Goal: Task Accomplishment & Management: Use online tool/utility

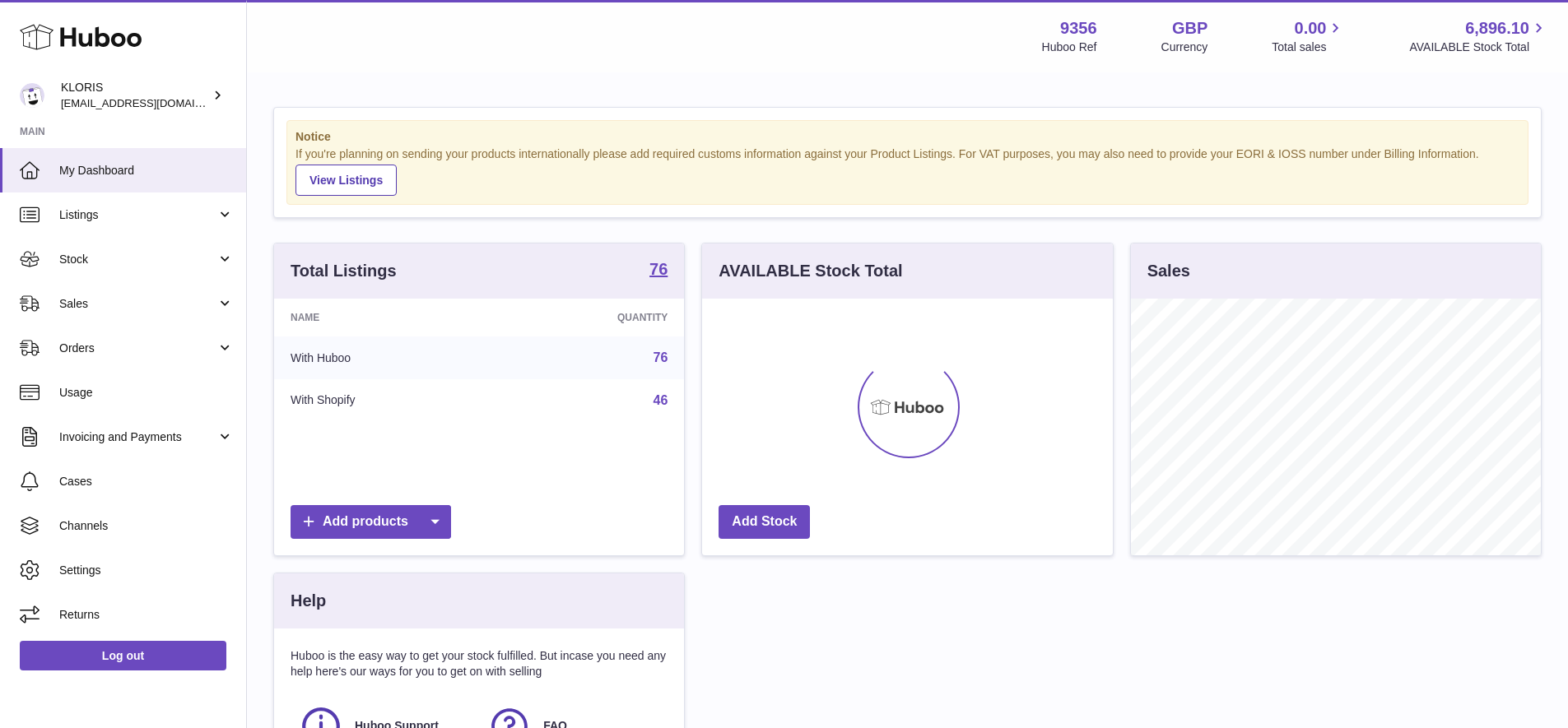
scroll to position [257, 410]
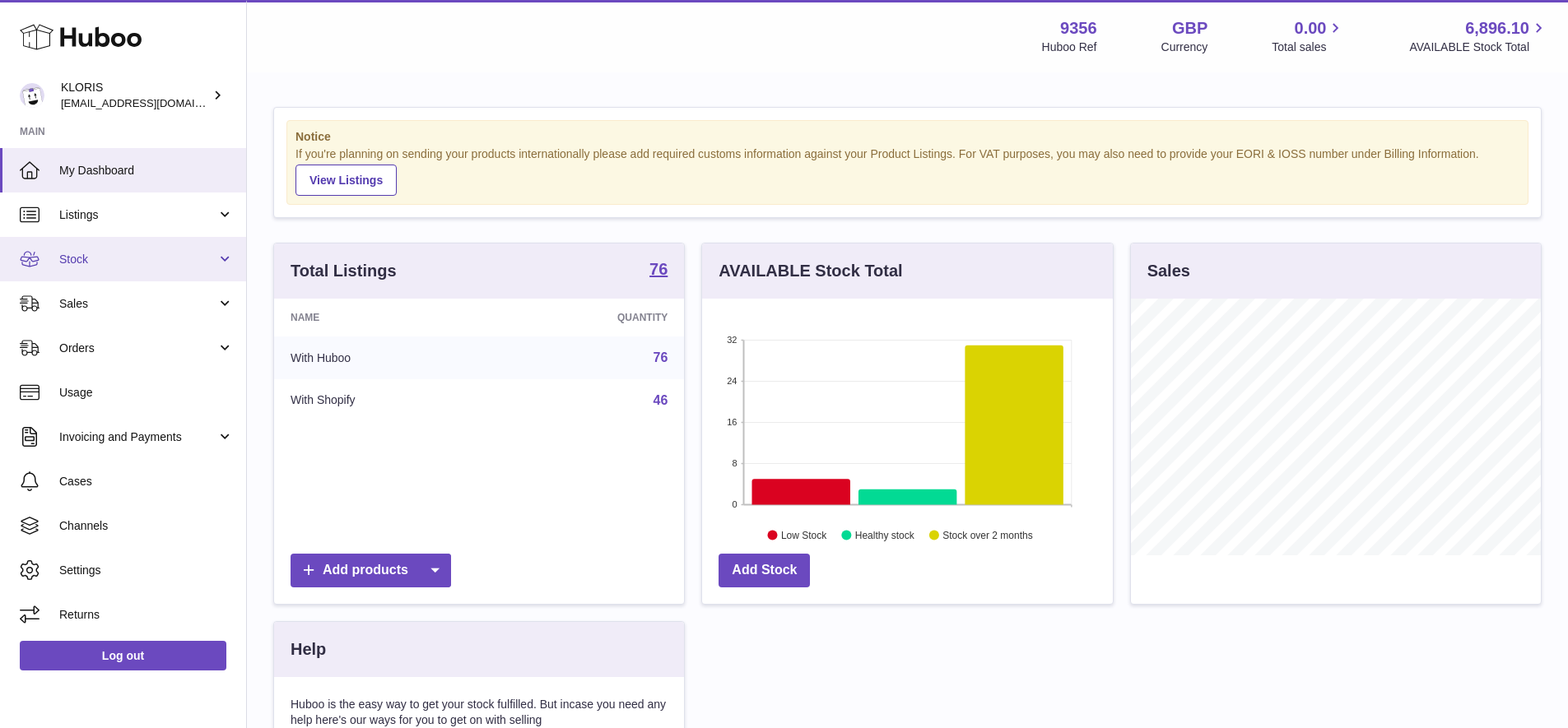
click at [87, 253] on span "Stock" at bounding box center [138, 259] width 157 height 16
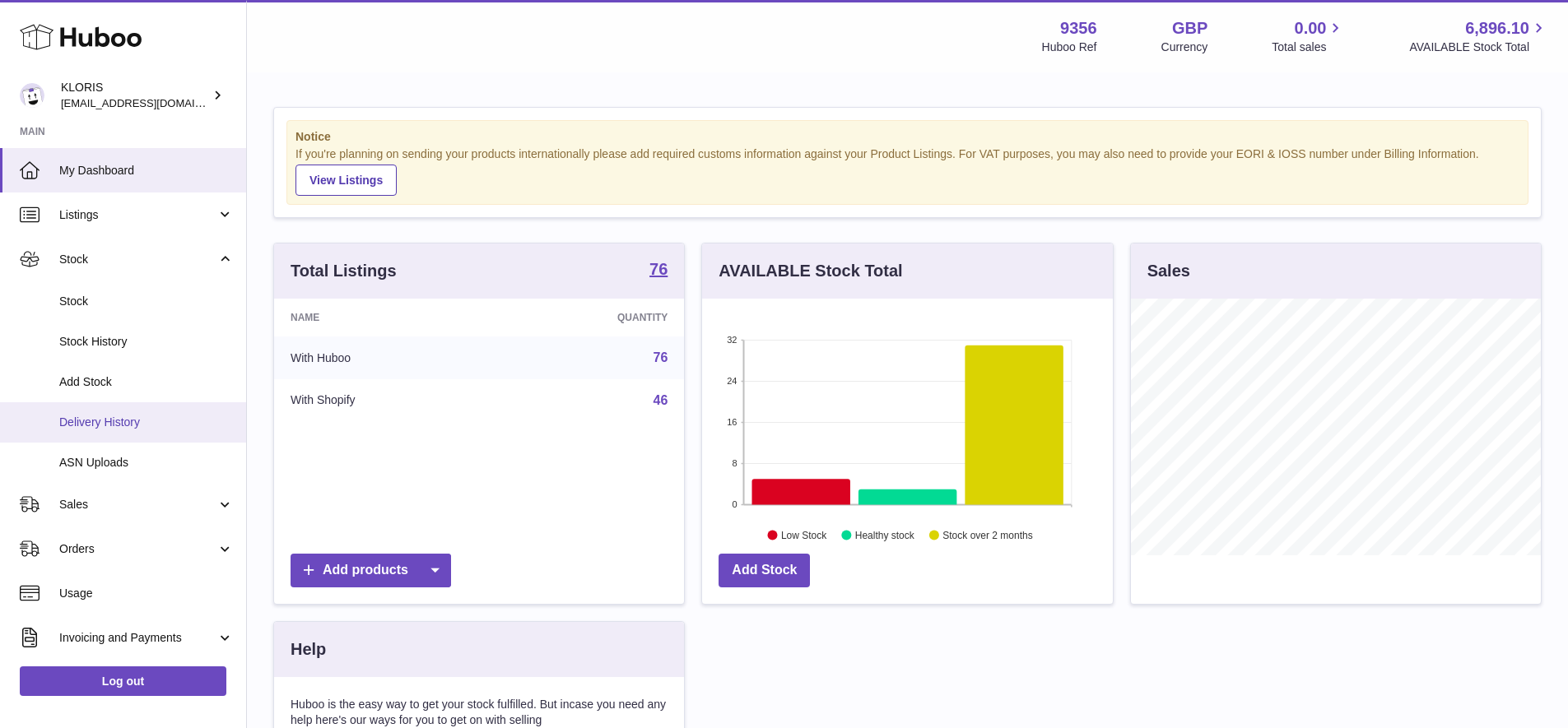
click at [129, 419] on span "Delivery History" at bounding box center [147, 423] width 175 height 16
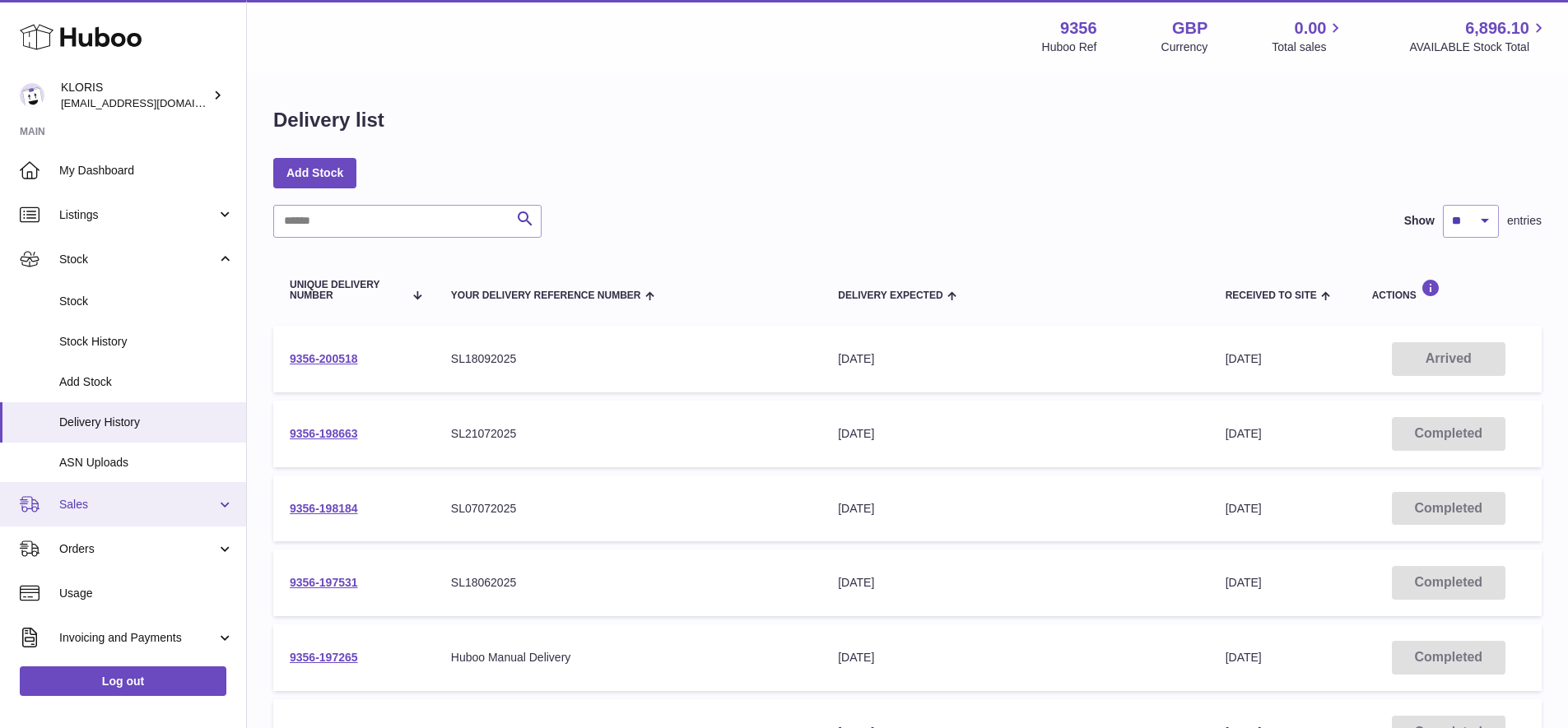
click at [104, 497] on span "Sales" at bounding box center [138, 505] width 157 height 16
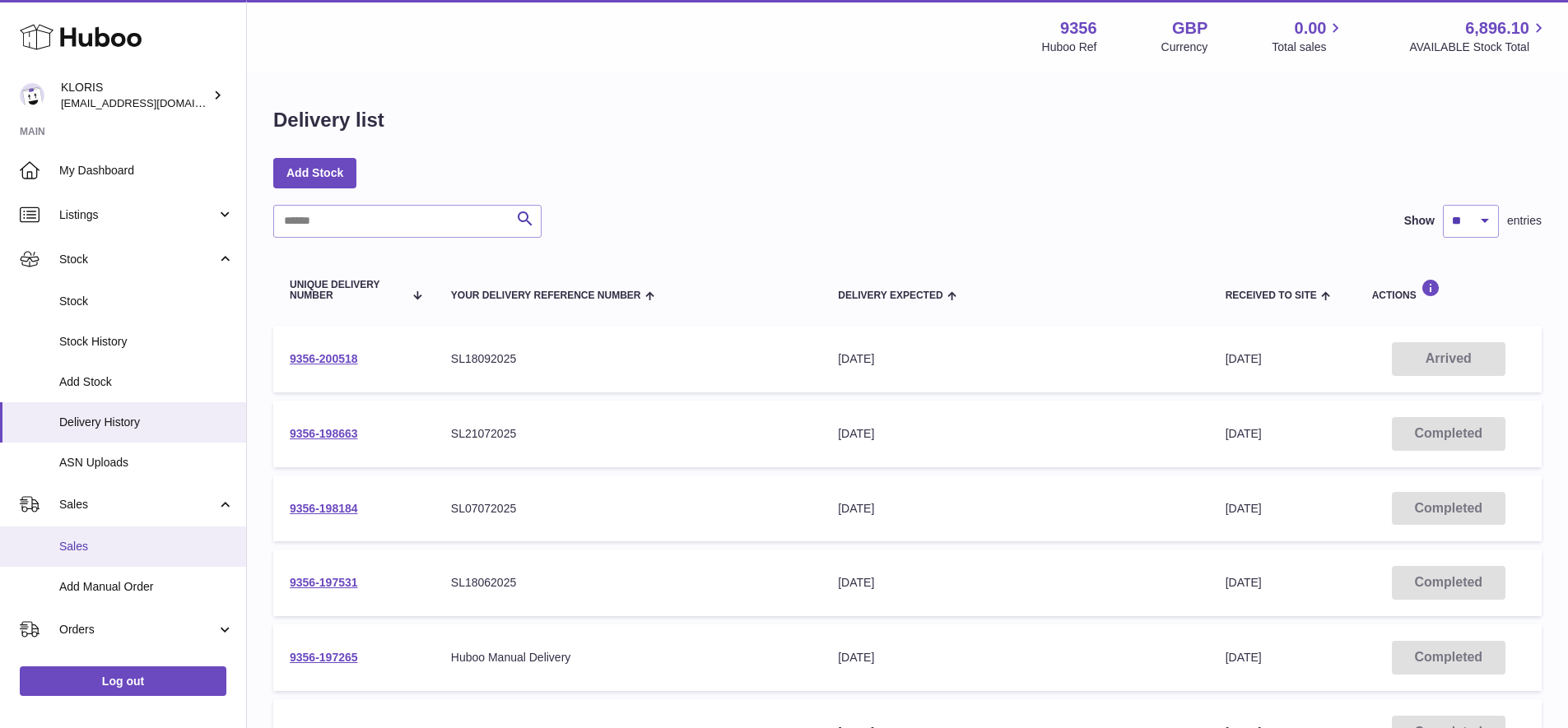
click at [98, 543] on span "Sales" at bounding box center [147, 546] width 175 height 16
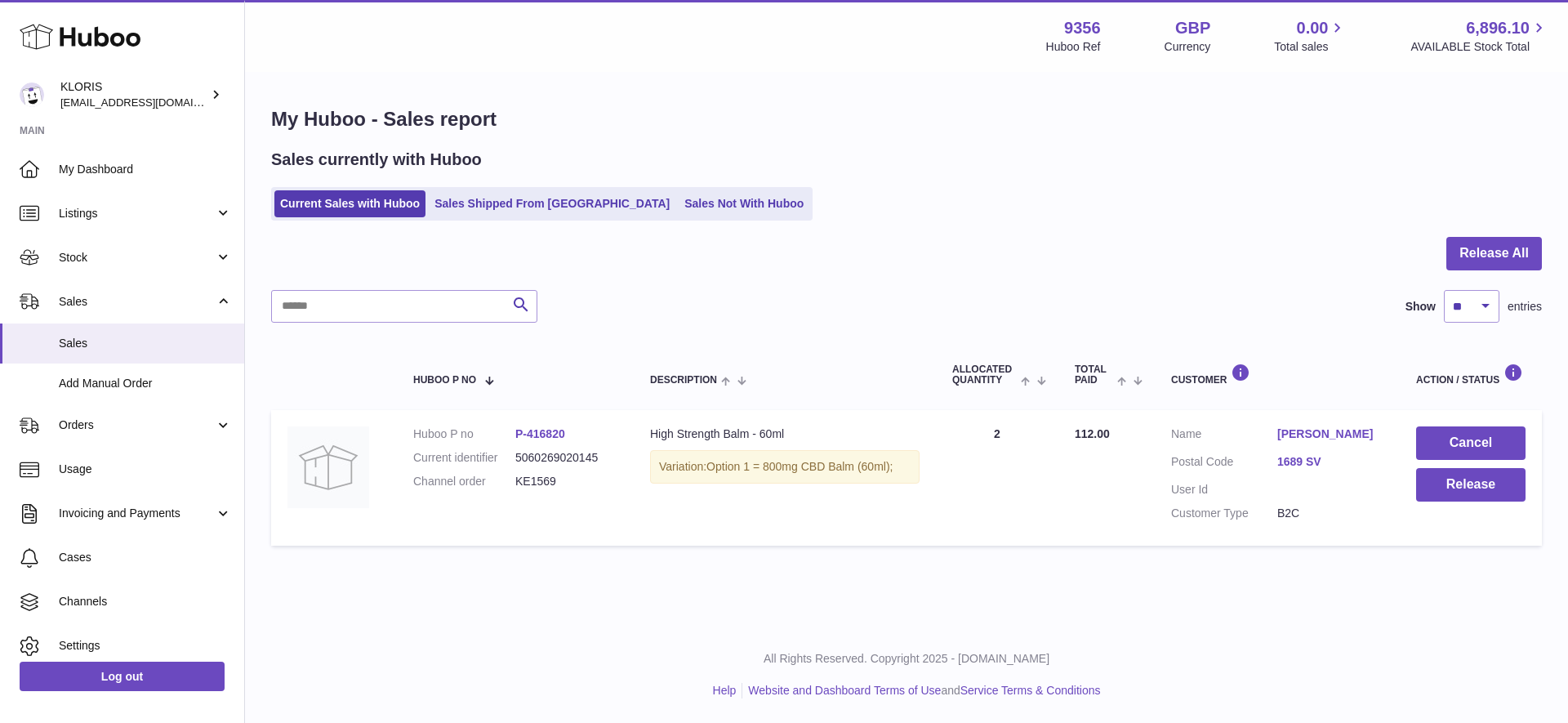
click at [1287, 430] on link "[PERSON_NAME]" at bounding box center [1330, 434] width 106 height 16
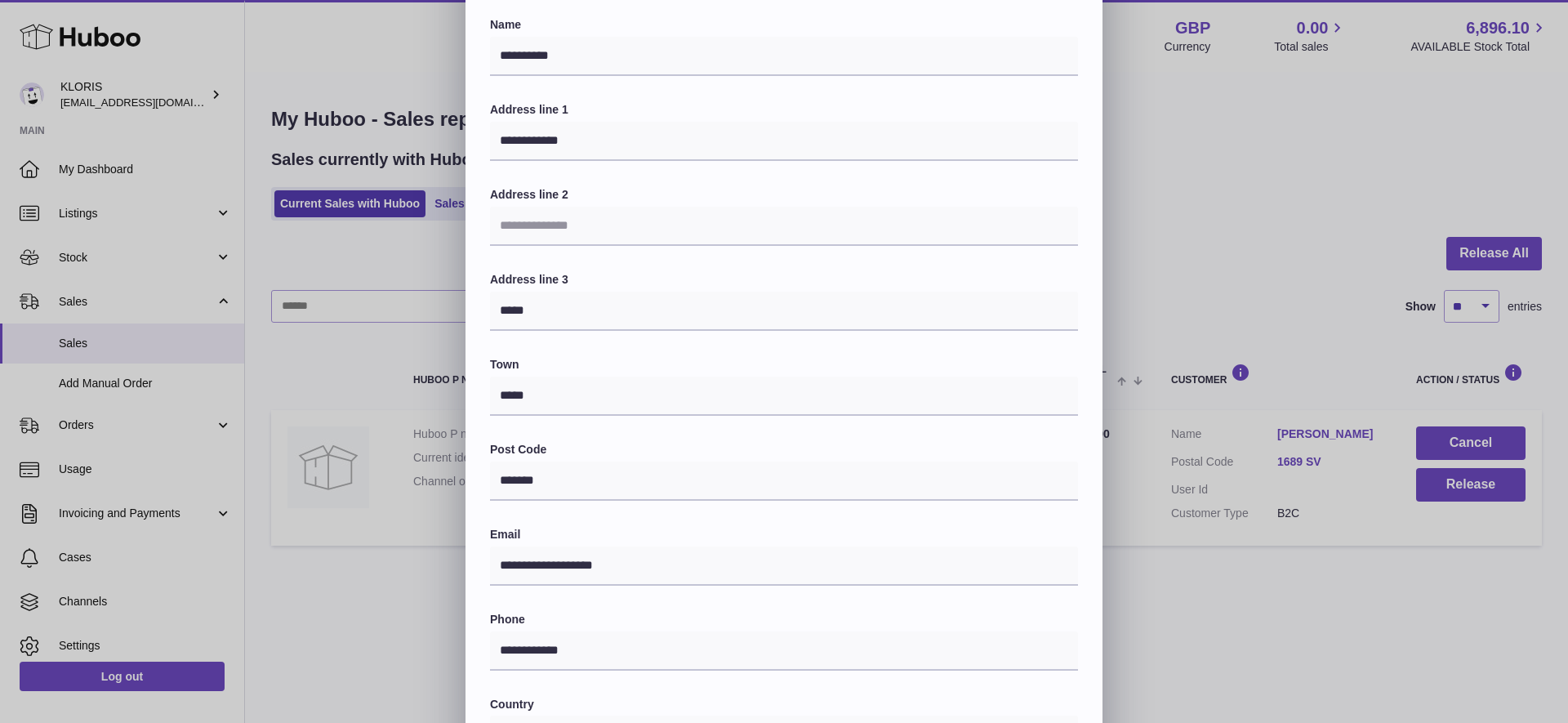
scroll to position [269, 0]
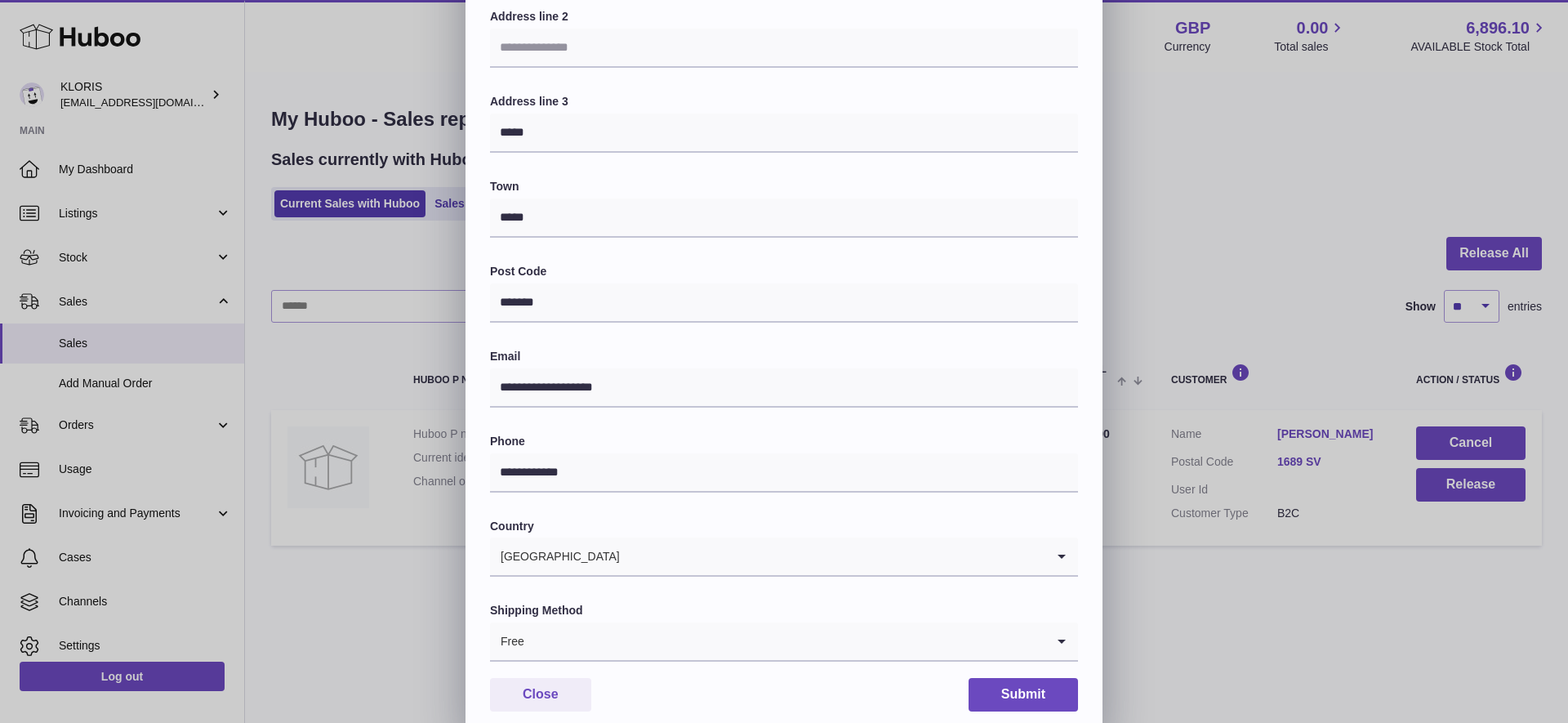
click at [1059, 627] on icon "Search for option" at bounding box center [1061, 641] width 33 height 38
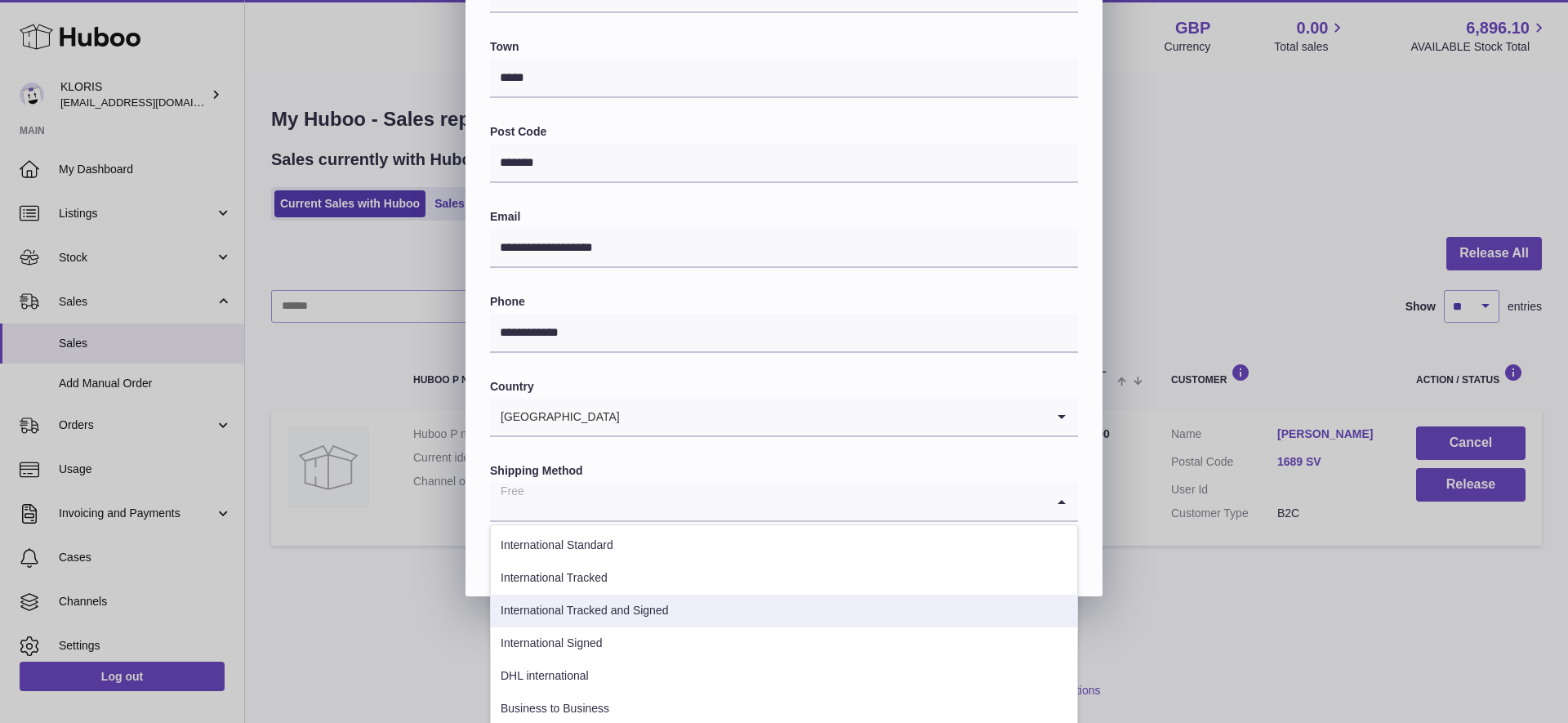
click at [653, 602] on li "International Tracked and Signed" at bounding box center [784, 611] width 586 height 33
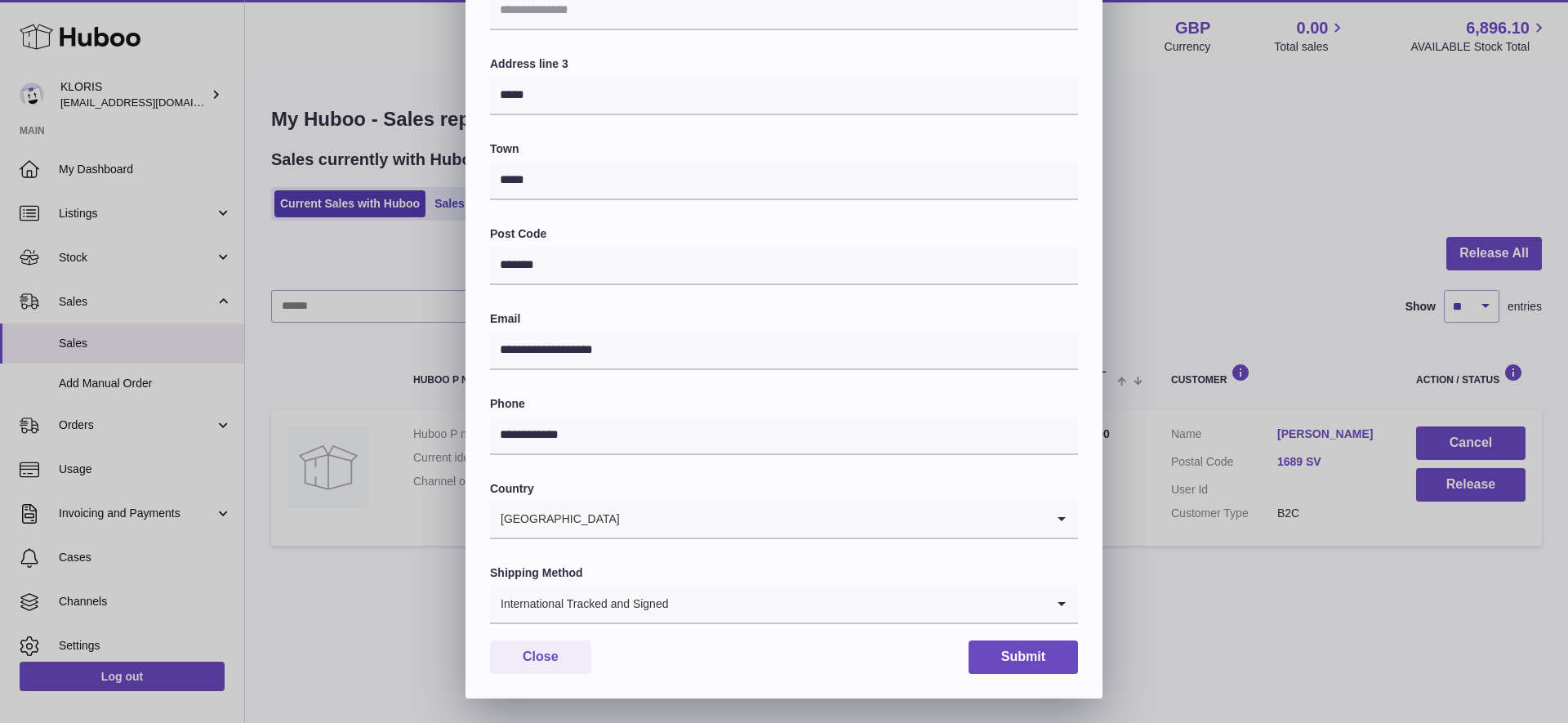
scroll to position [299, 0]
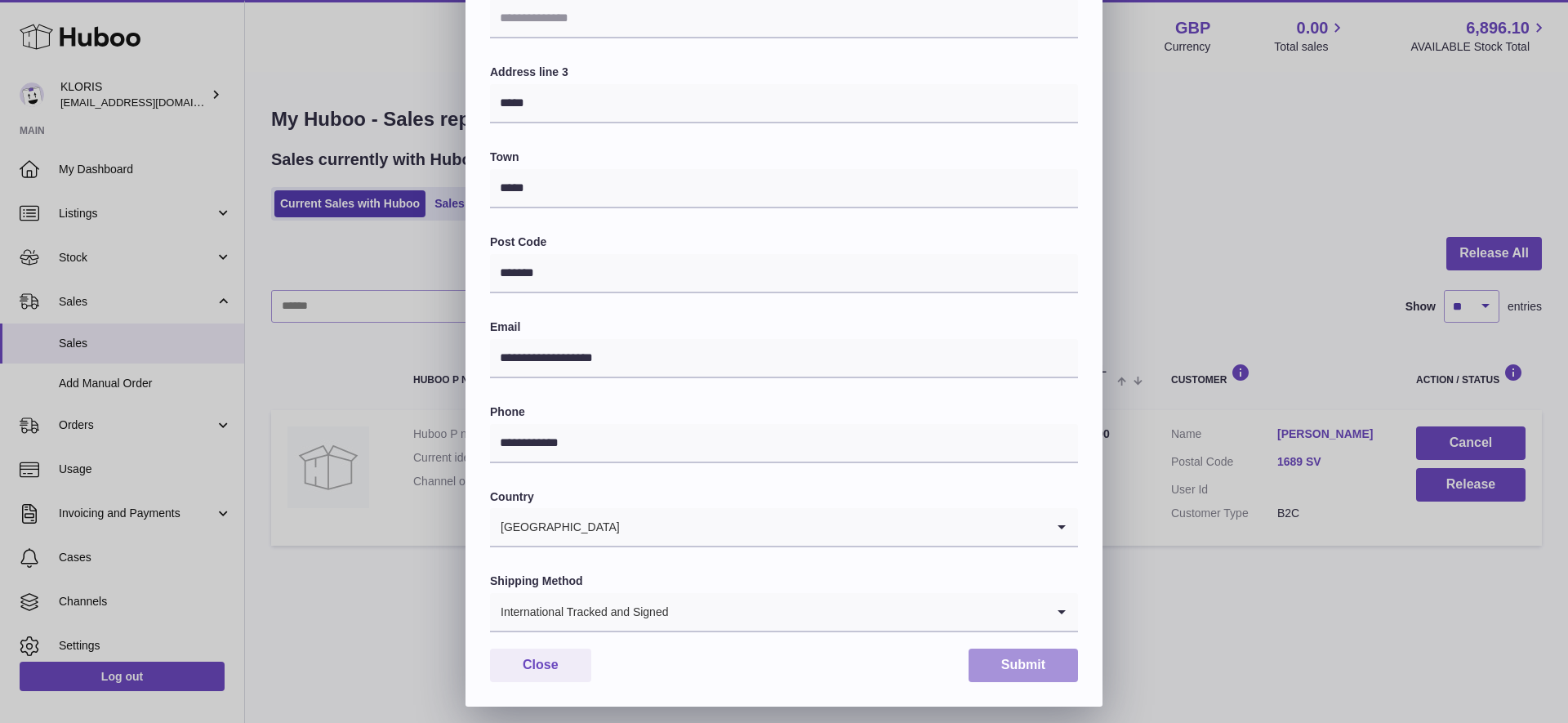
click at [1015, 666] on button "Submit" at bounding box center [1023, 666] width 110 height 34
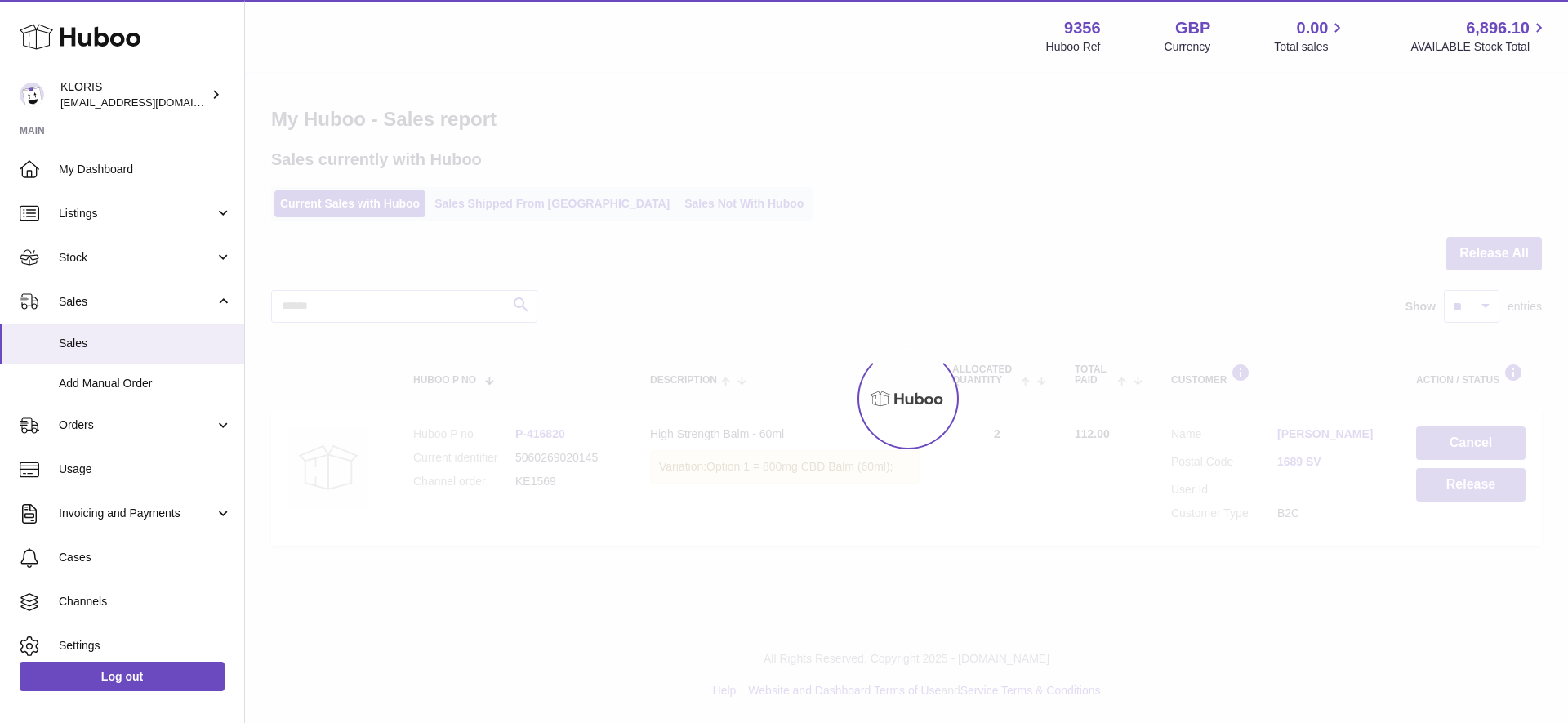
scroll to position [0, 0]
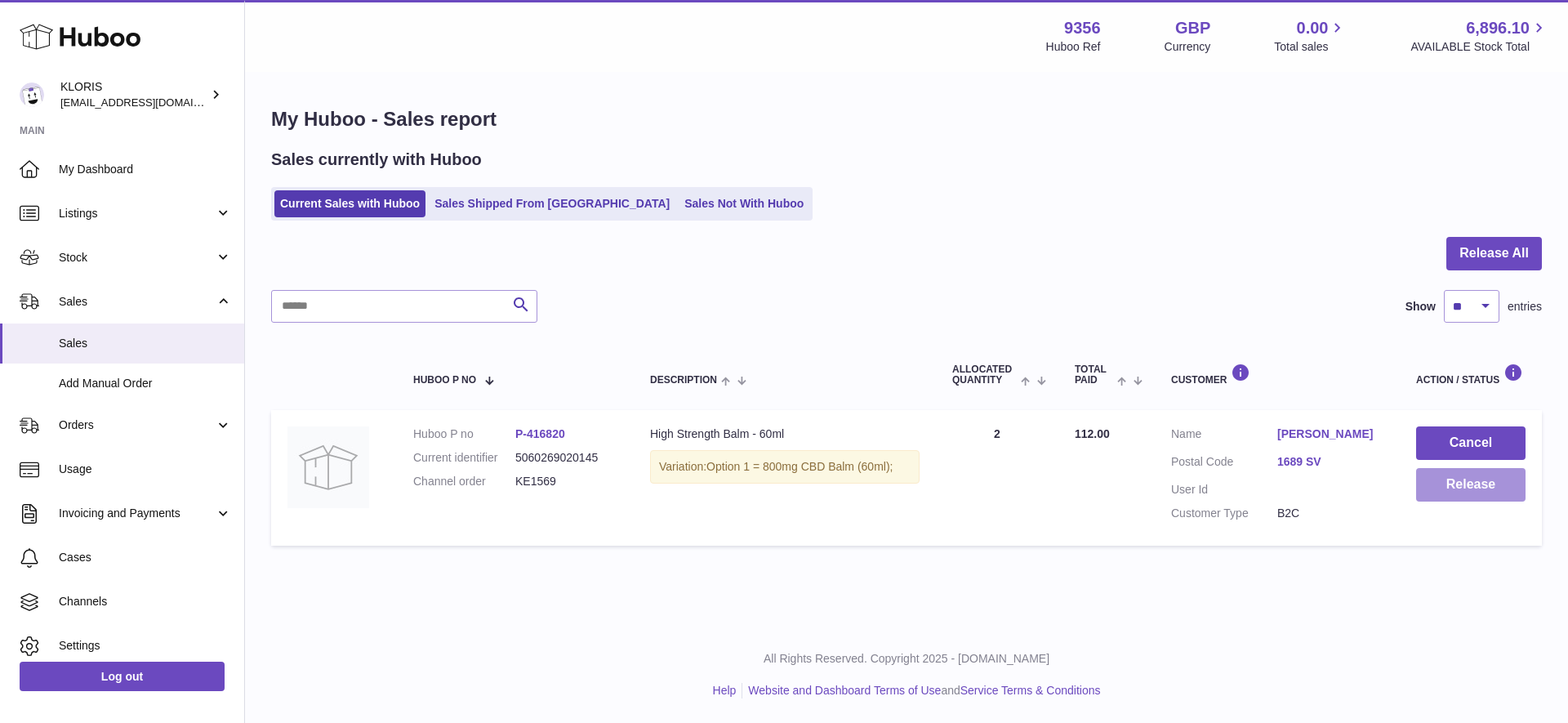
click at [1460, 487] on button "Release" at bounding box center [1470, 485] width 110 height 34
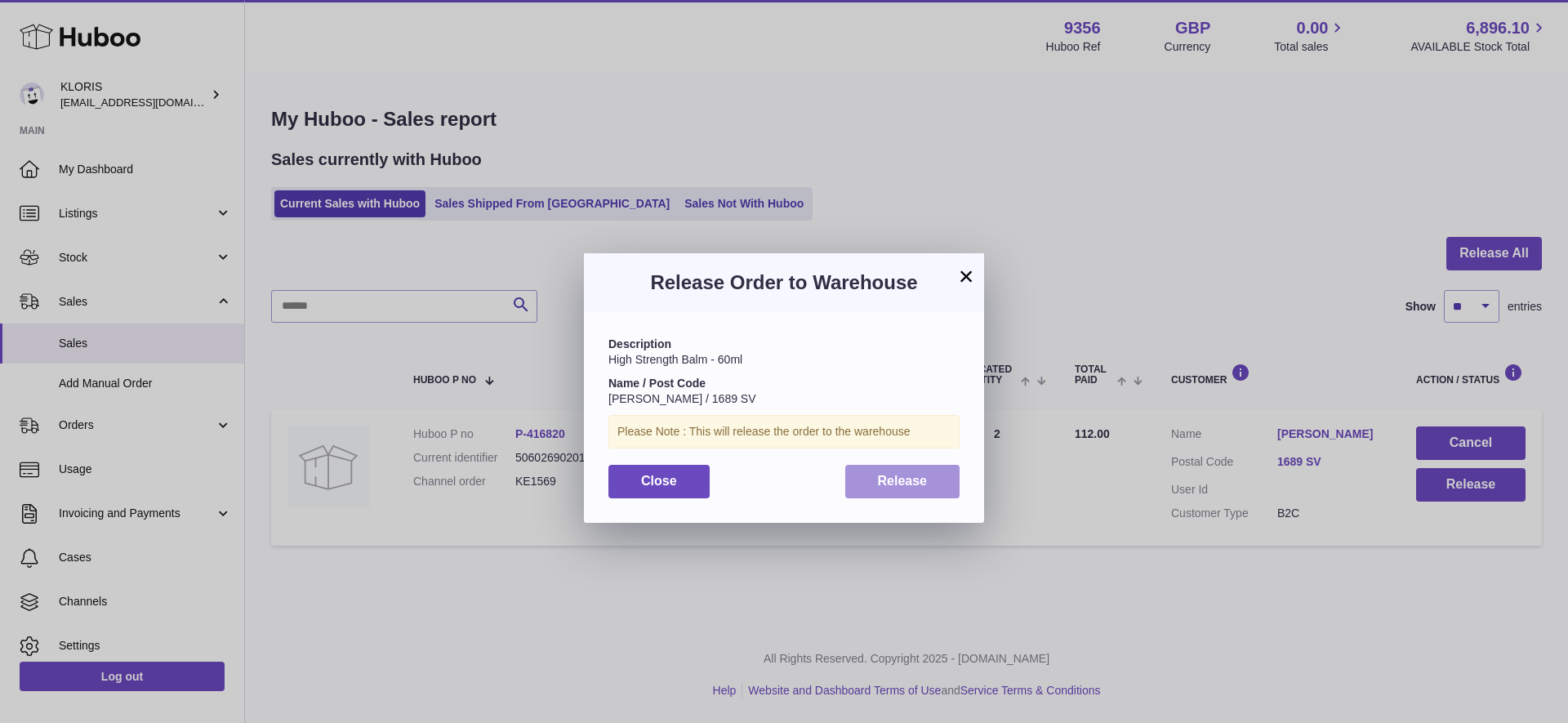
click at [907, 474] on span "Release" at bounding box center [903, 481] width 50 height 14
